Goal: Task Accomplishment & Management: Complete application form

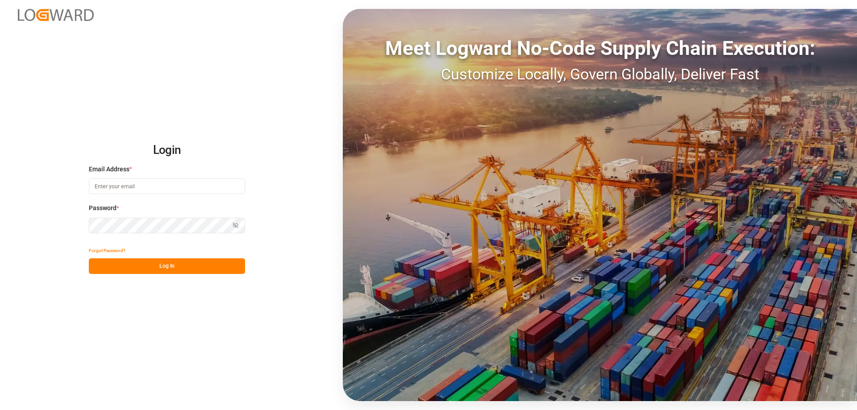
click at [142, 188] on input at bounding box center [167, 187] width 156 height 16
type input "sas.leipzig@lit.de"
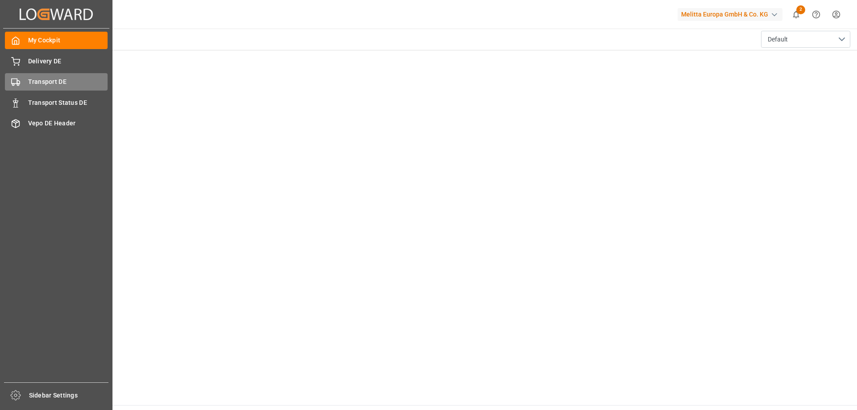
click at [29, 81] on span "Transport DE" at bounding box center [68, 81] width 80 height 9
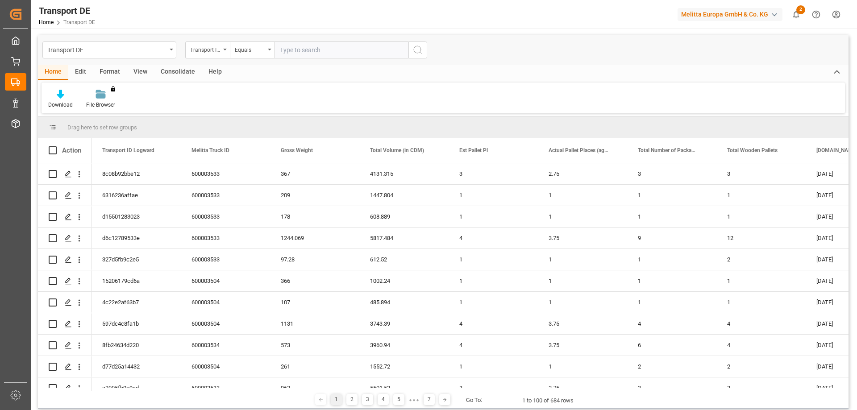
click at [301, 45] on input "text" at bounding box center [342, 50] width 134 height 17
paste input "d6c12789533e"
type input "d6c12789533e"
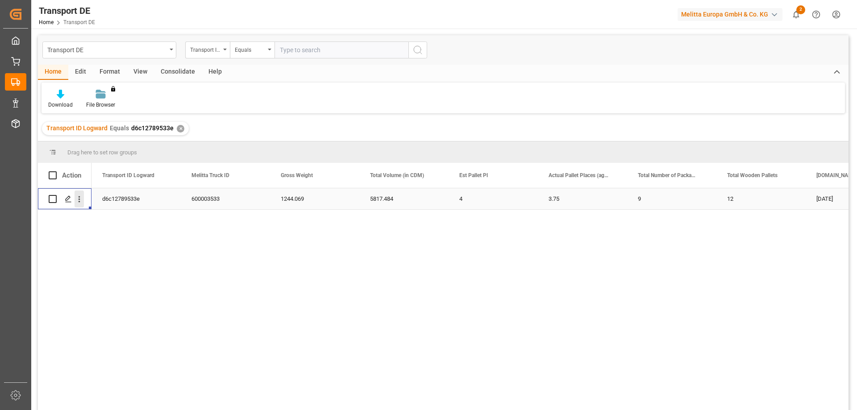
click at [79, 201] on icon "open menu" at bounding box center [79, 199] width 9 height 9
click at [113, 218] on span "Open in new tab" at bounding box center [137, 217] width 81 height 9
click at [317, 50] on input "text" at bounding box center [342, 50] width 134 height 17
paste input "8fb24634d220"
type input "8fb24634d220"
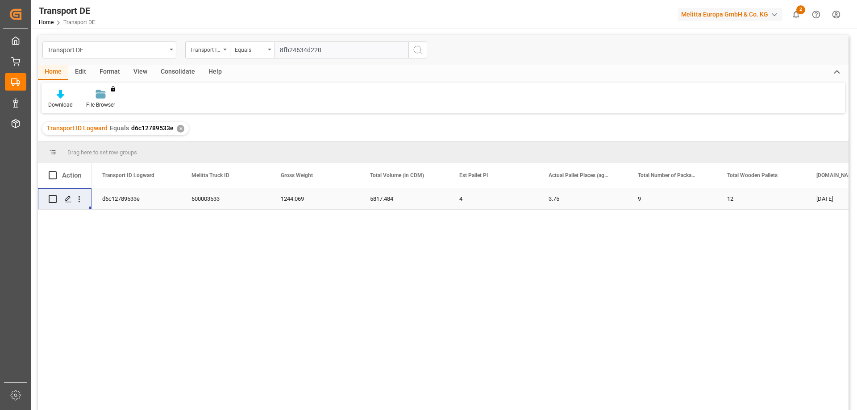
click at [180, 129] on div "✕" at bounding box center [181, 129] width 8 height 8
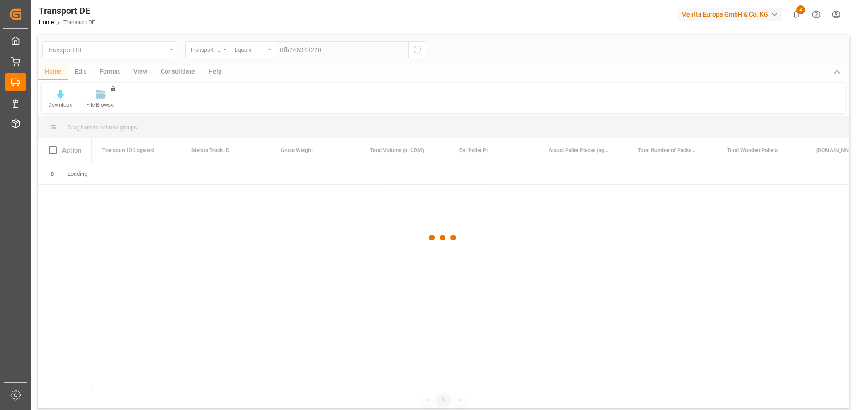
click at [334, 50] on div at bounding box center [443, 237] width 811 height 405
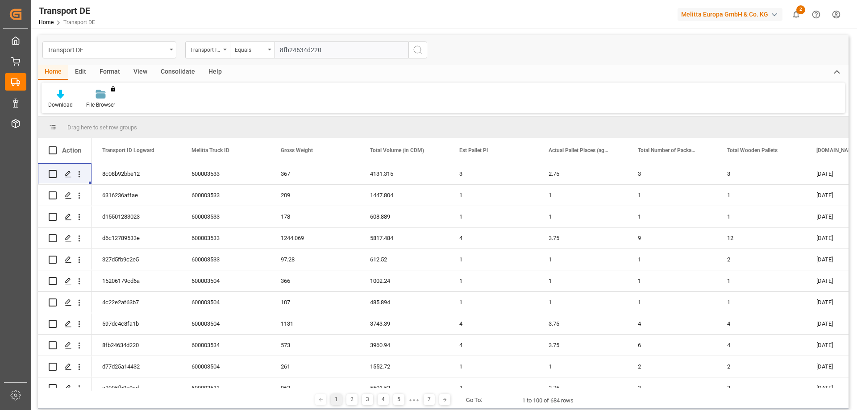
click at [417, 51] on icon "search button" at bounding box center [417, 50] width 11 height 11
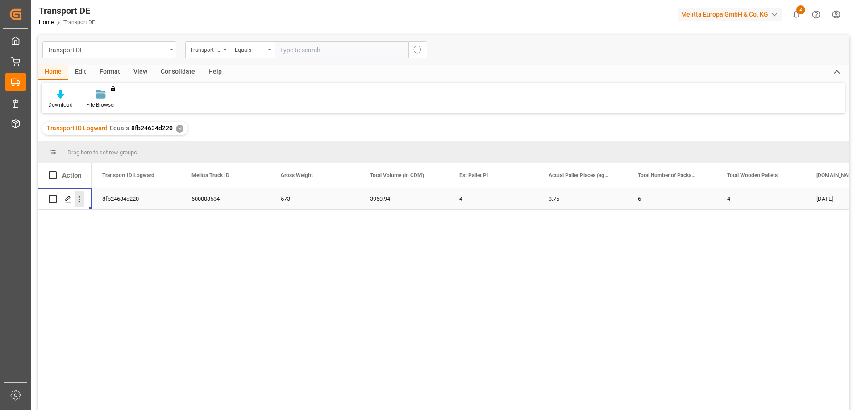
click at [78, 201] on icon "open menu" at bounding box center [79, 199] width 9 height 9
click at [110, 214] on span "Open in new tab" at bounding box center [137, 217] width 81 height 9
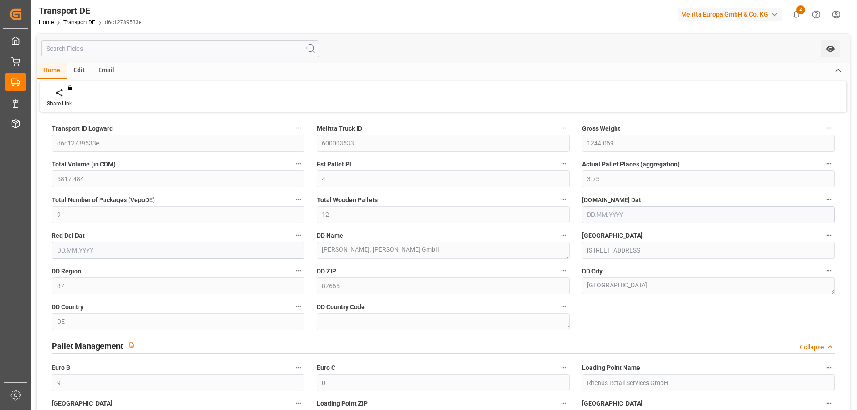
type input "1244.069"
type input "5817.484"
type input "4"
type input "3.75"
type input "9"
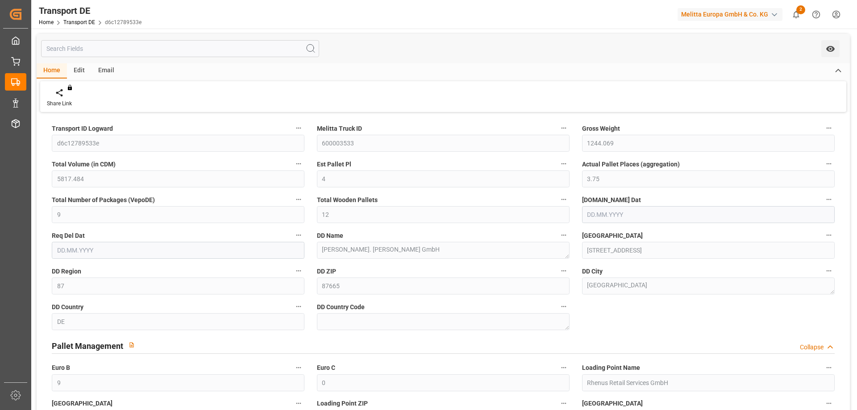
type input "12"
type input "87"
type input "9"
type input "0"
type input "16.10.2025"
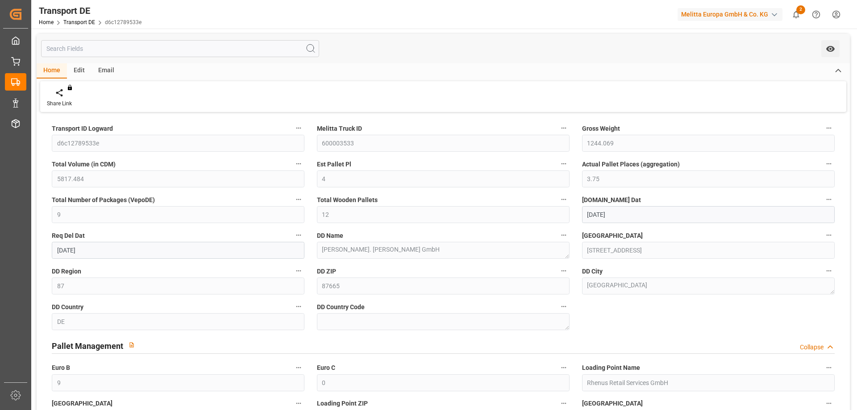
type input "[DATE]"
click at [267, 196] on label "Total Number of Packages (VepoDE)" at bounding box center [178, 200] width 253 height 12
click at [293, 196] on button "Total Number of Packages (VepoDE)" at bounding box center [299, 200] width 12 height 12
click at [407, 84] on div at bounding box center [428, 205] width 857 height 410
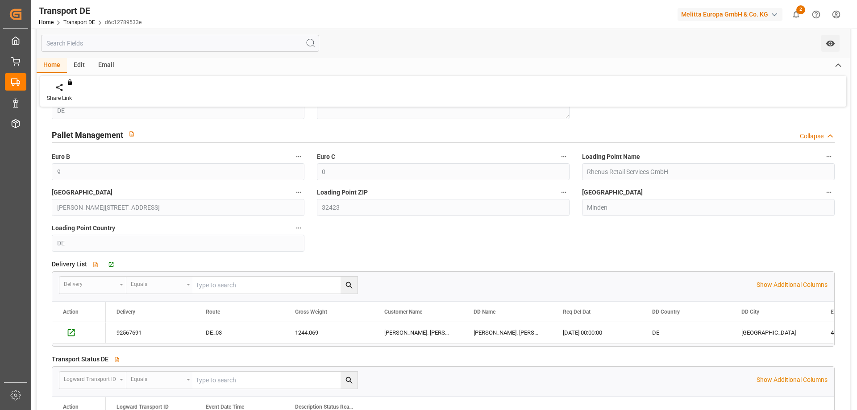
scroll to position [167, 0]
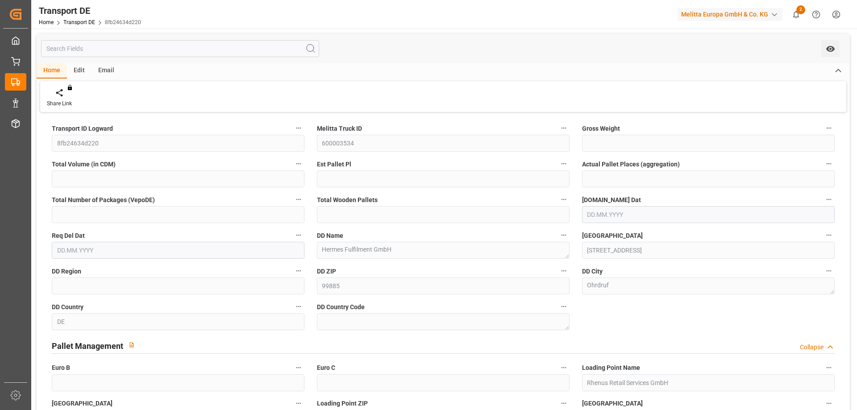
type input "573"
type input "3960.94"
type input "4"
type input "3.75"
type input "6"
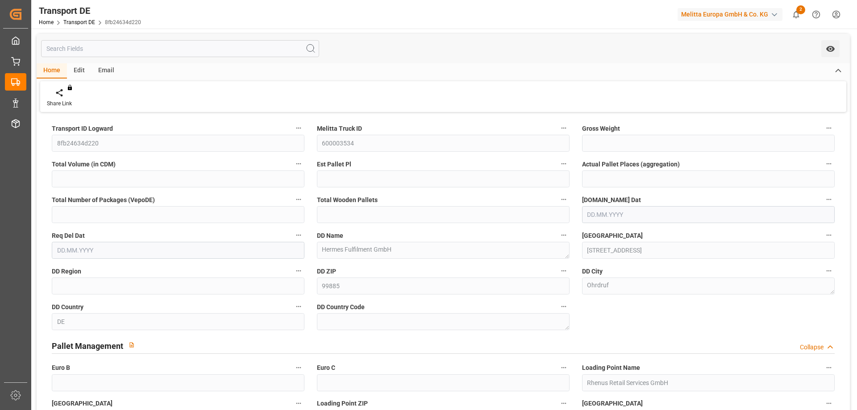
type input "4"
type input "99"
type input "6"
type input "0"
type input "[DATE]"
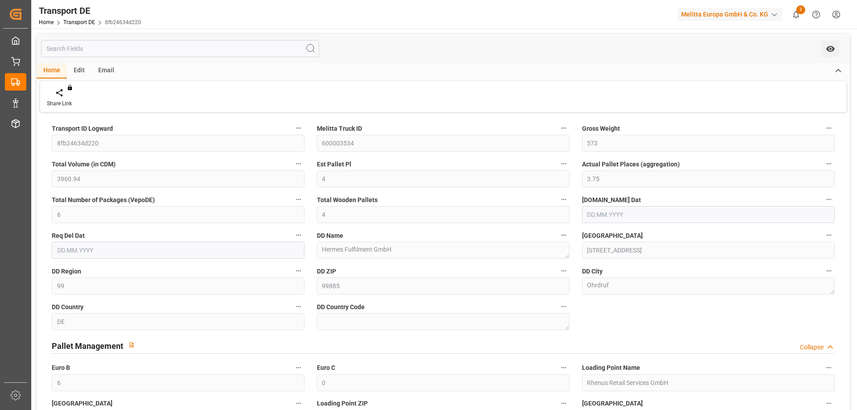
type input "[DATE]"
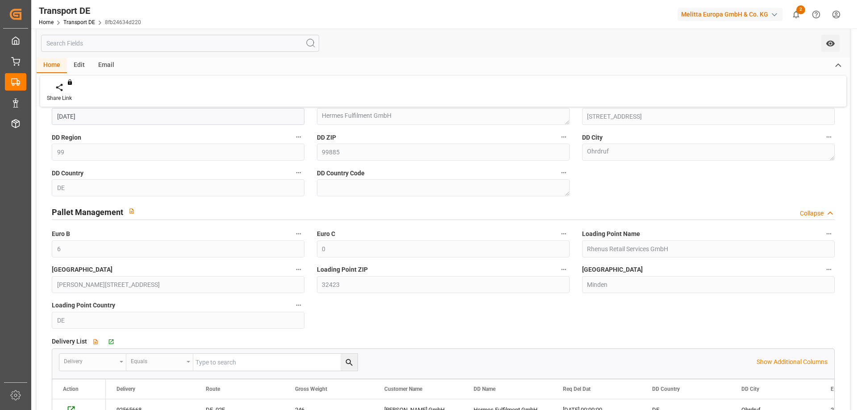
scroll to position [268, 0]
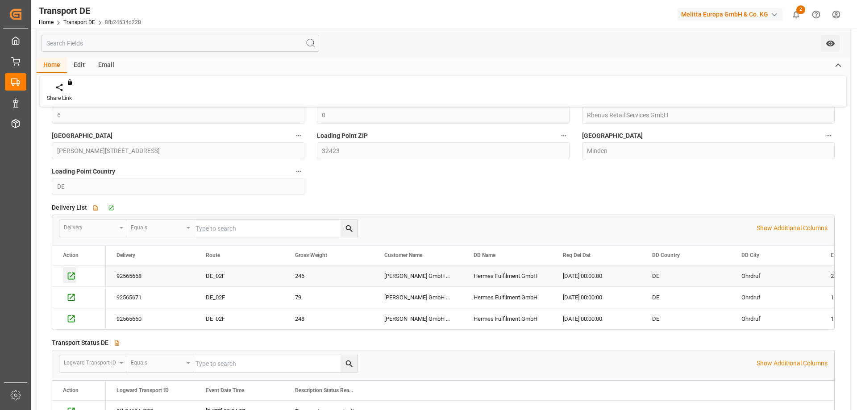
click at [72, 276] on icon "Press SPACE to select this row." at bounding box center [71, 275] width 9 height 9
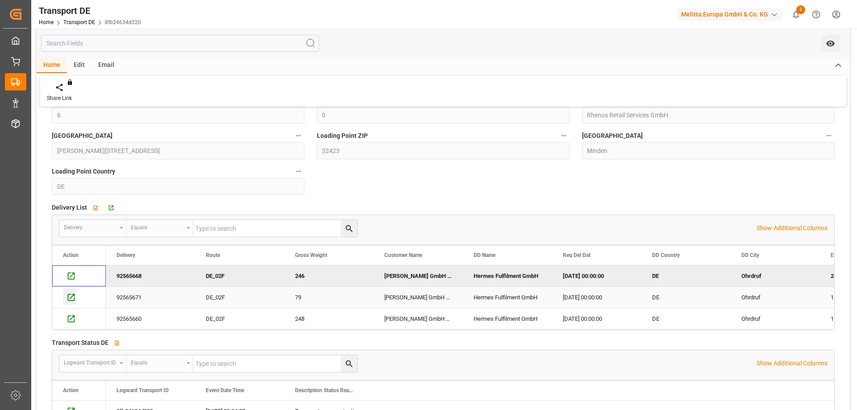
click at [72, 298] on icon "Press SPACE to select this row." at bounding box center [71, 297] width 9 height 9
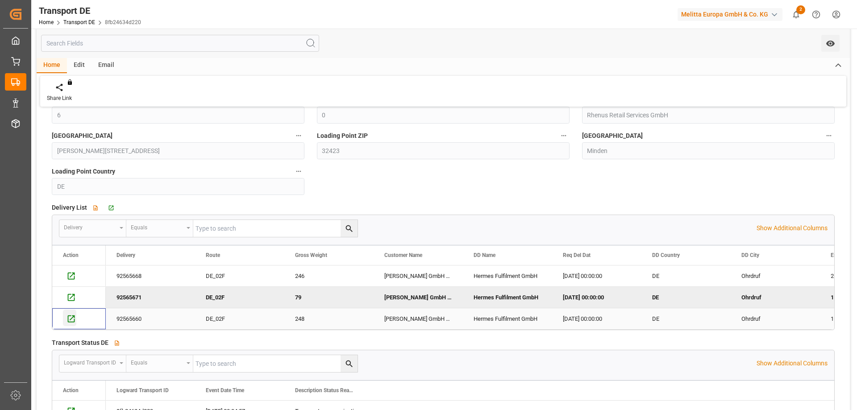
click at [71, 319] on icon "Press SPACE to select this row." at bounding box center [71, 318] width 7 height 7
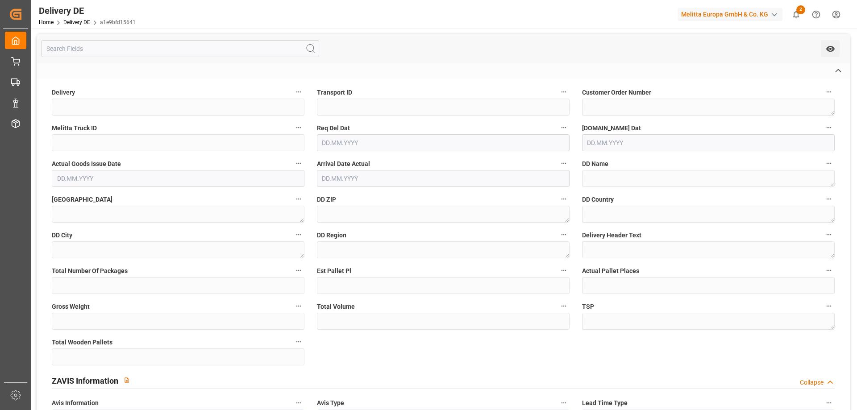
type input "92565668"
type input "8fb24634d220"
type textarea "13553"
type input "600003534"
type textarea "Hermes Fulfilment GmbH"
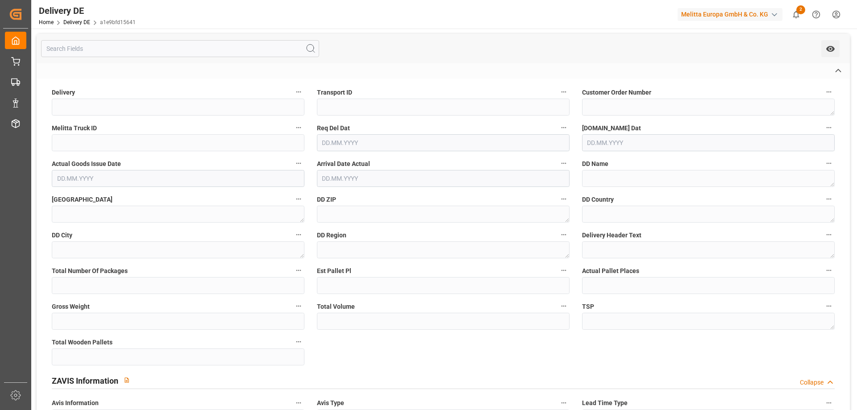
type textarea "[STREET_ADDRESS]"
type textarea "99885"
type textarea "DE"
type textarea "Ohrdruf"
type textarea "99"
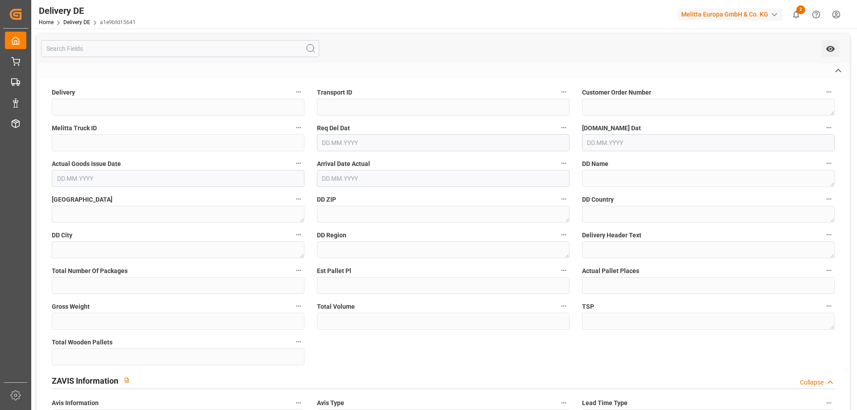
type textarea "LIT DE"
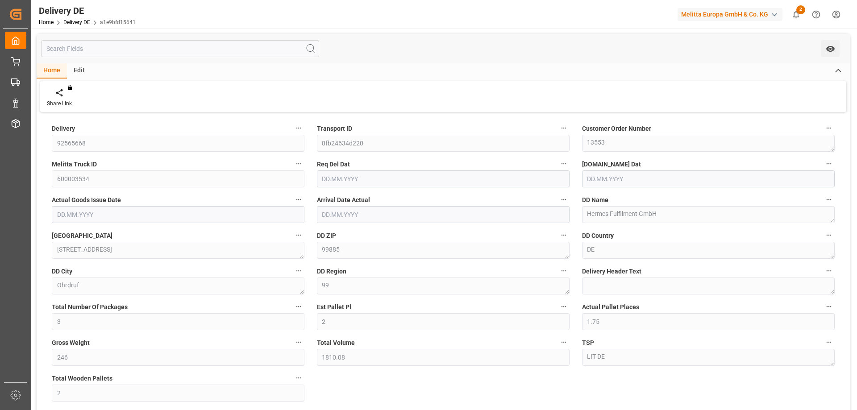
type input "3"
type input "2"
type input "1.75"
type input "246"
type input "1810.08"
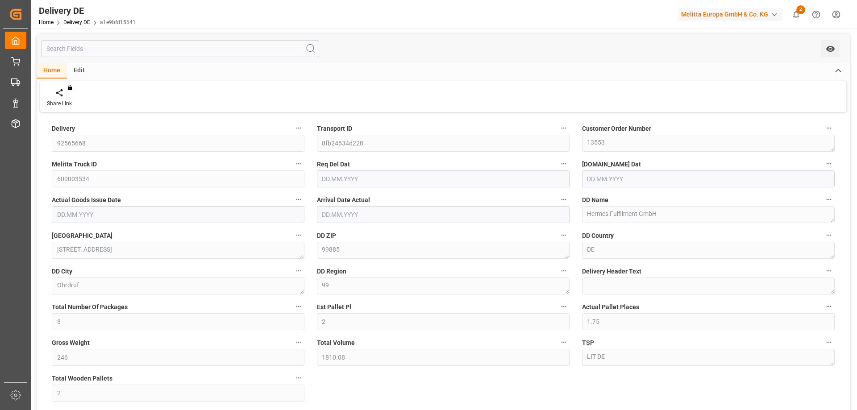
type input "2"
type input "[DATE]"
type input "1"
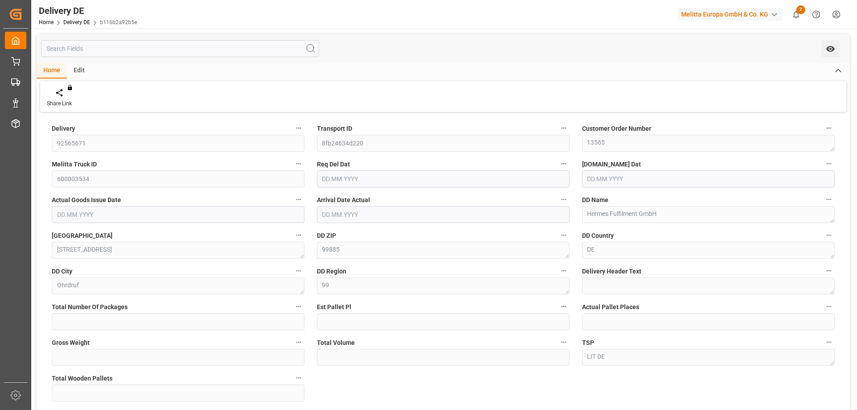
type input "1"
type input "79"
type input "522.22"
type input "1"
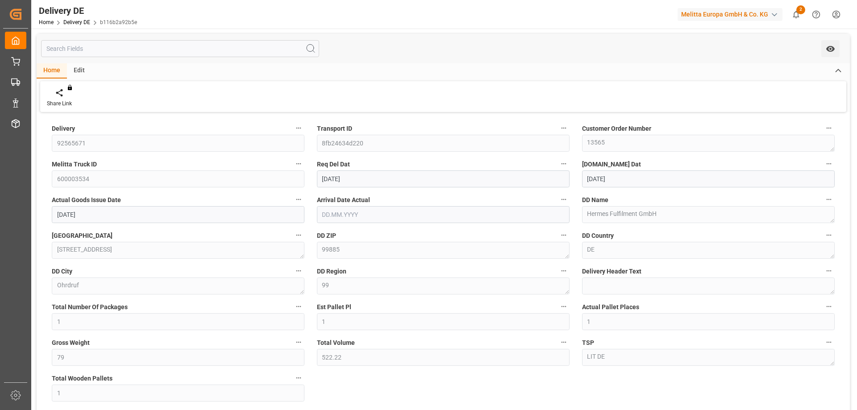
type input "[DATE]"
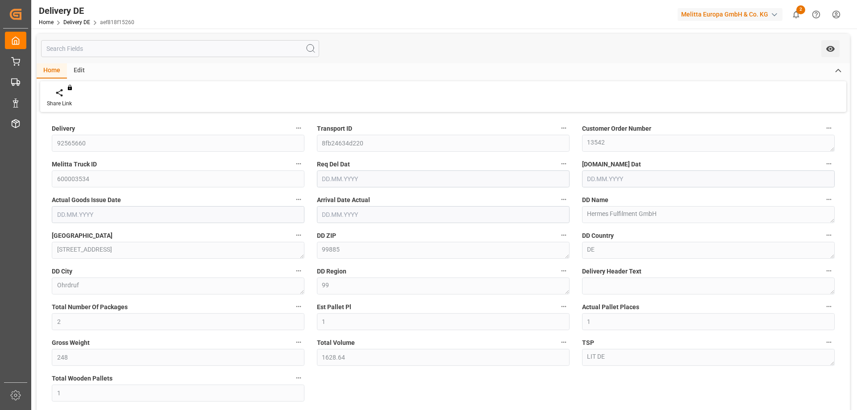
type input "[DATE]"
